Goal: Task Accomplishment & Management: Manage account settings

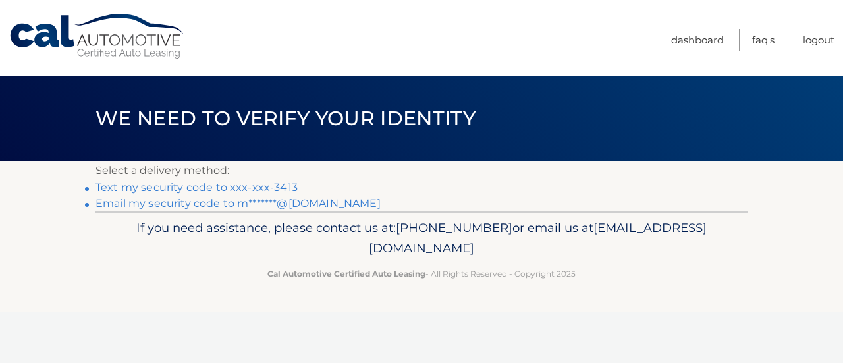
click at [242, 182] on link "Text my security code to xxx-xxx-3413" at bounding box center [196, 187] width 202 height 13
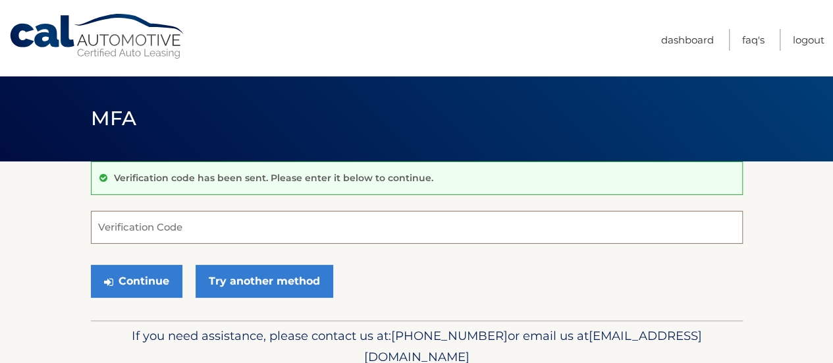
click at [232, 227] on input "Verification Code" at bounding box center [417, 227] width 652 height 33
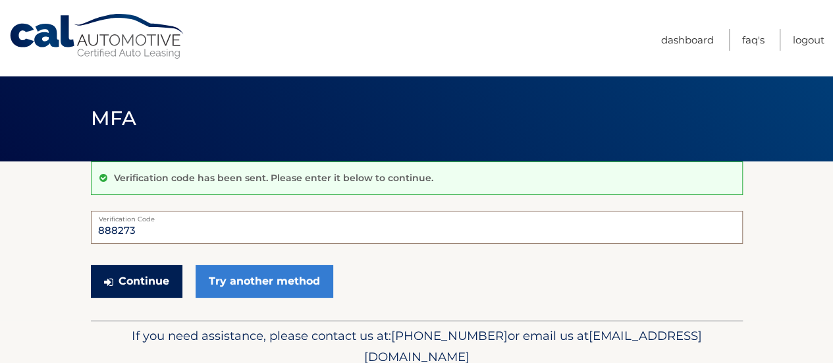
type input "888273"
click at [146, 281] on button "Continue" at bounding box center [137, 281] width 92 height 33
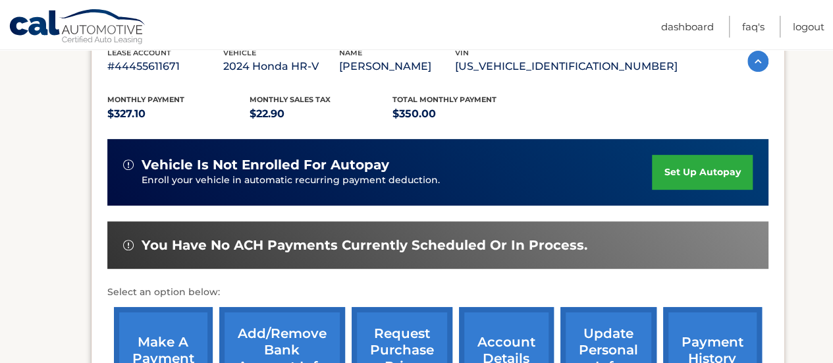
scroll to position [263, 0]
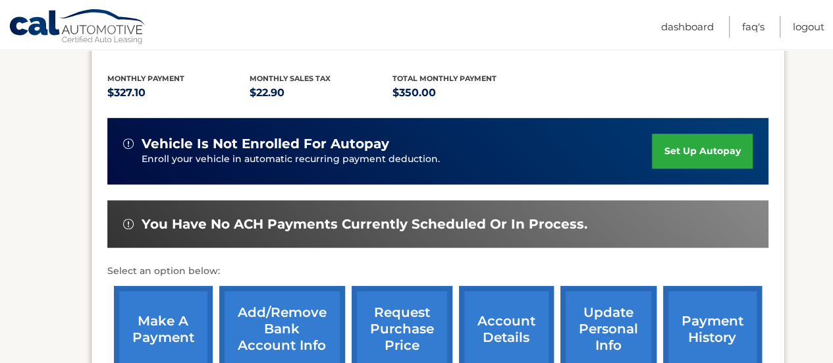
click at [174, 317] on link "make a payment" at bounding box center [163, 329] width 99 height 86
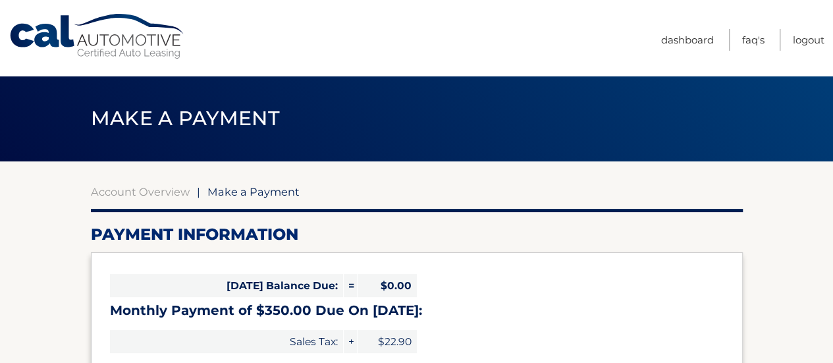
select select "OThhNjAwMGUtYmIwNy00NWZiLTg2MzQtOTY2MDRiNjk4NmUz"
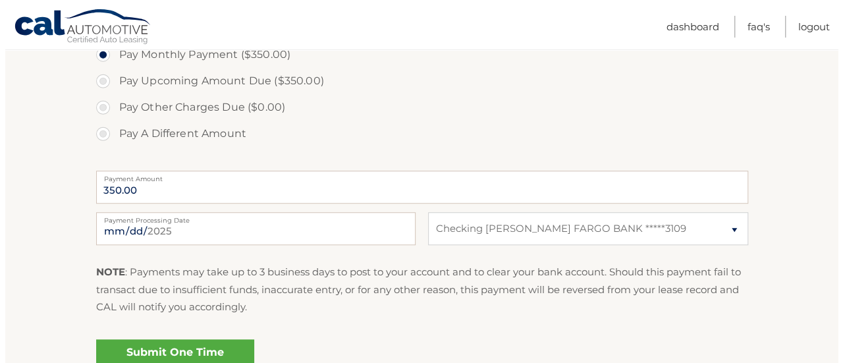
scroll to position [461, 0]
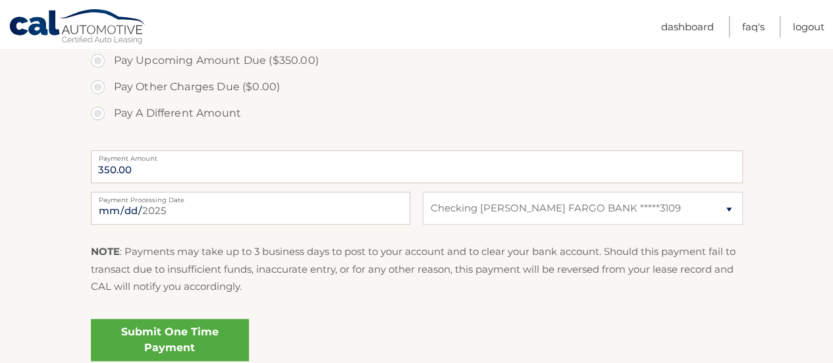
click at [164, 331] on link "Submit One Time Payment" at bounding box center [170, 340] width 158 height 42
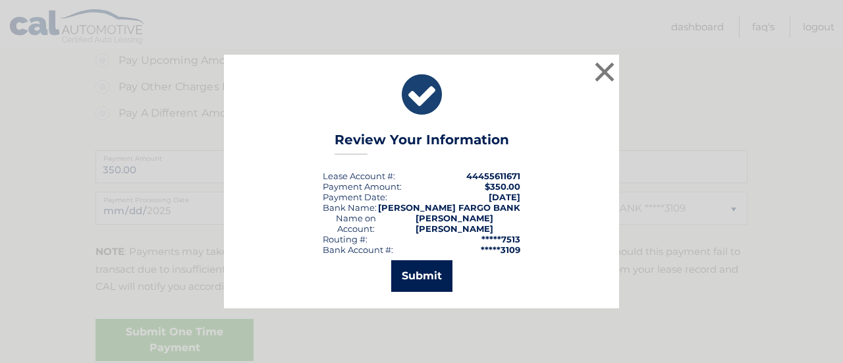
click at [398, 273] on button "Submit" at bounding box center [421, 276] width 61 height 32
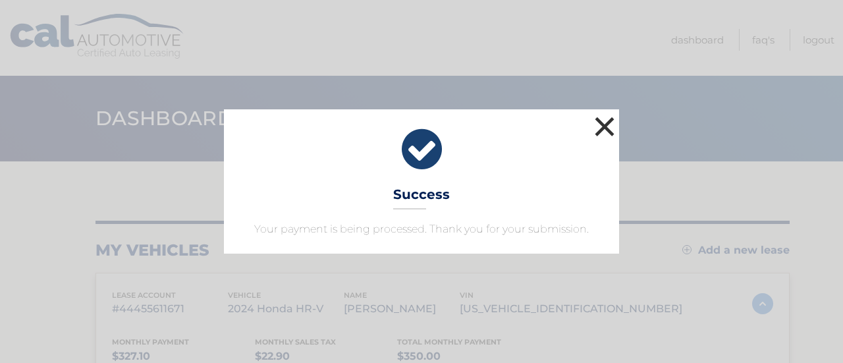
click at [596, 129] on button "×" at bounding box center [604, 126] width 26 height 26
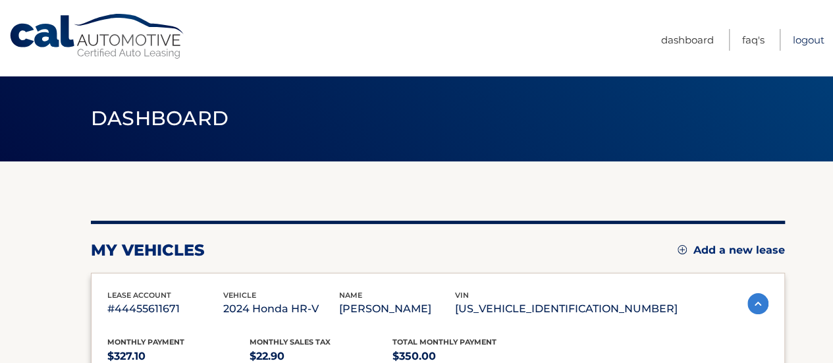
drag, startPoint x: 807, startPoint y: 43, endPoint x: 800, endPoint y: 44, distance: 6.6
click at [807, 43] on link "Logout" at bounding box center [809, 40] width 32 height 22
